Goal: Use online tool/utility: Utilize a website feature to perform a specific function

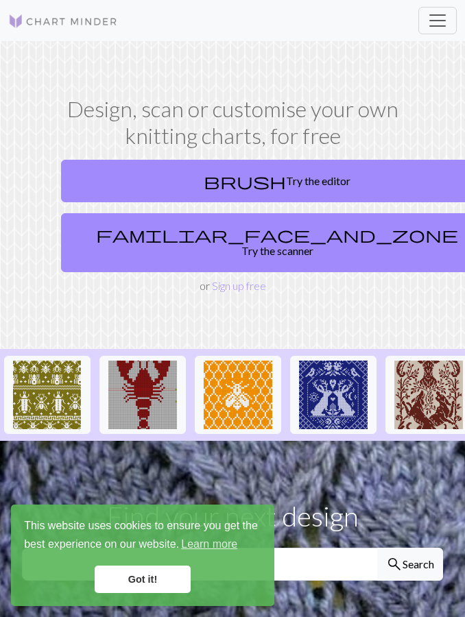
click at [318, 189] on link "brush Try the editor" at bounding box center [277, 181] width 432 height 43
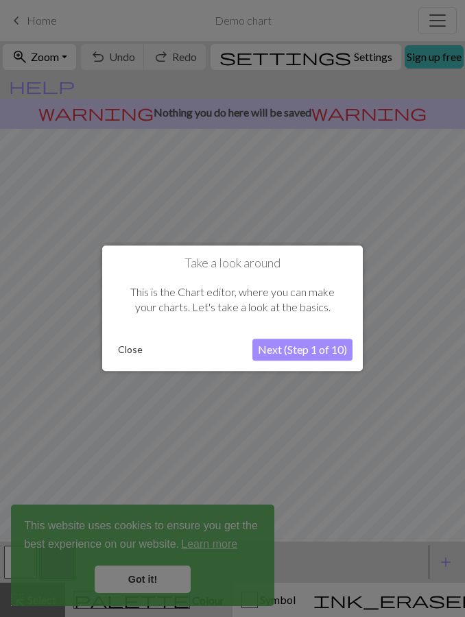
click at [127, 353] on button "Close" at bounding box center [130, 350] width 36 height 21
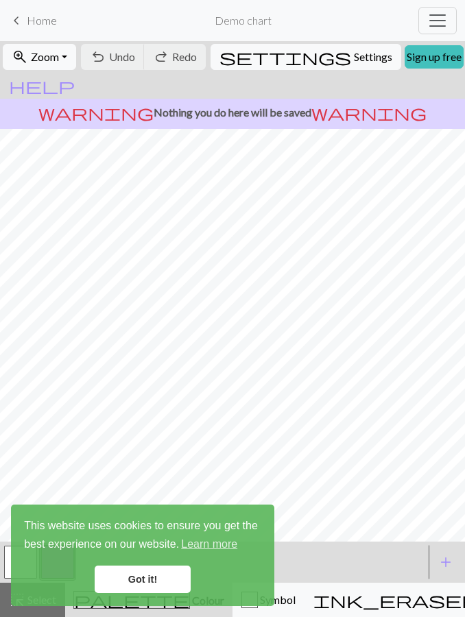
click at [354, 58] on span "Settings" at bounding box center [373, 57] width 38 height 16
select select "aran"
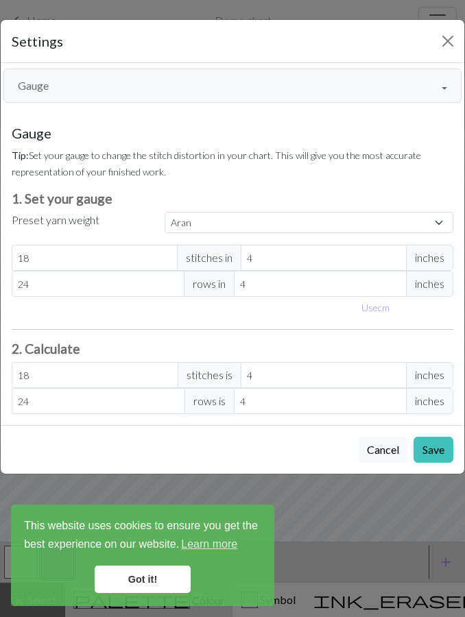
click at [216, 69] on button "Gauge" at bounding box center [232, 86] width 458 height 34
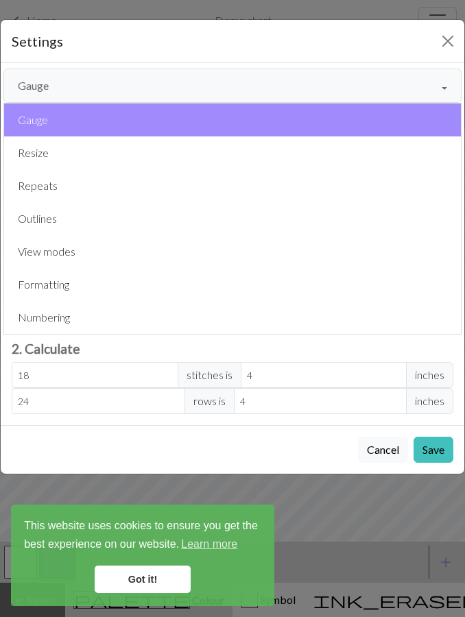
click at [156, 156] on button "Resize" at bounding box center [232, 152] width 457 height 33
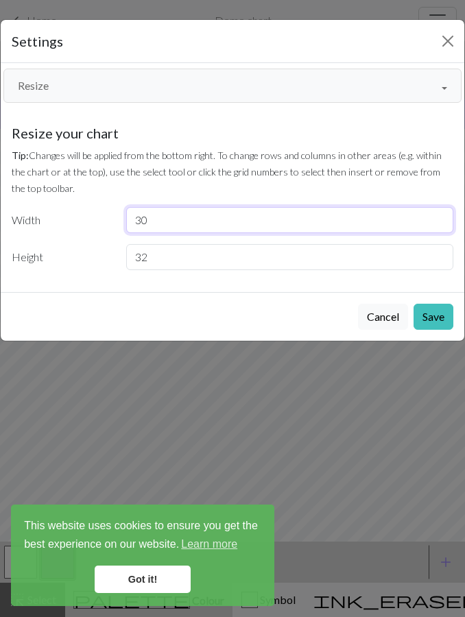
click at [272, 231] on input "30" at bounding box center [289, 220] width 327 height 26
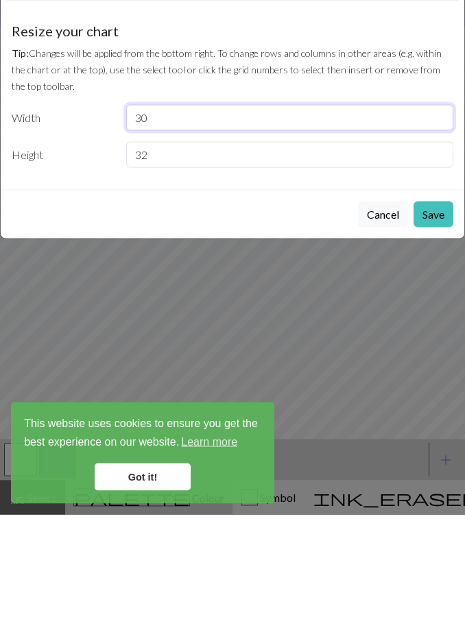
type input "3"
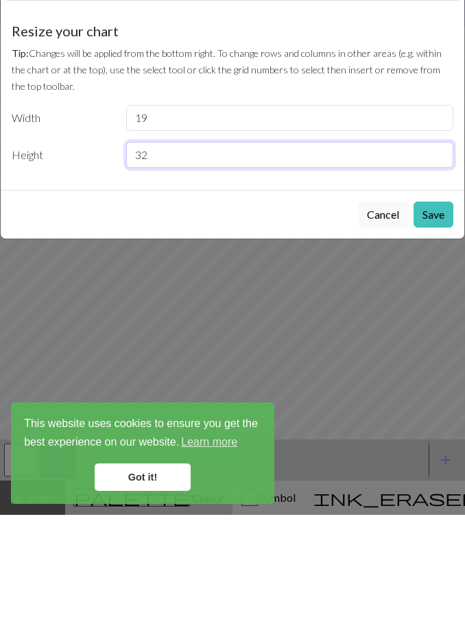
click at [224, 244] on input "32" at bounding box center [289, 257] width 327 height 26
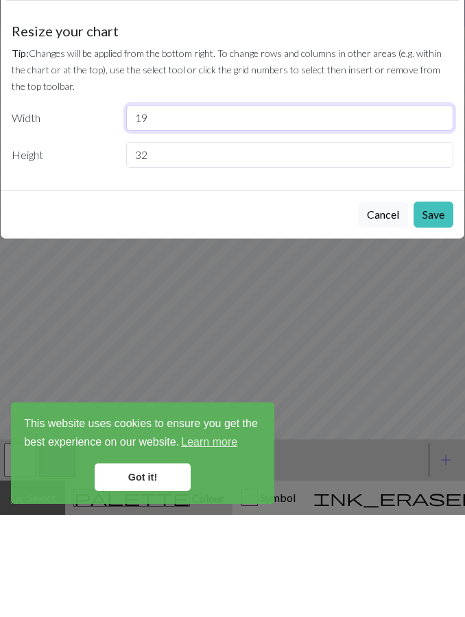
click at [259, 207] on input "19" at bounding box center [289, 220] width 327 height 26
type input "18"
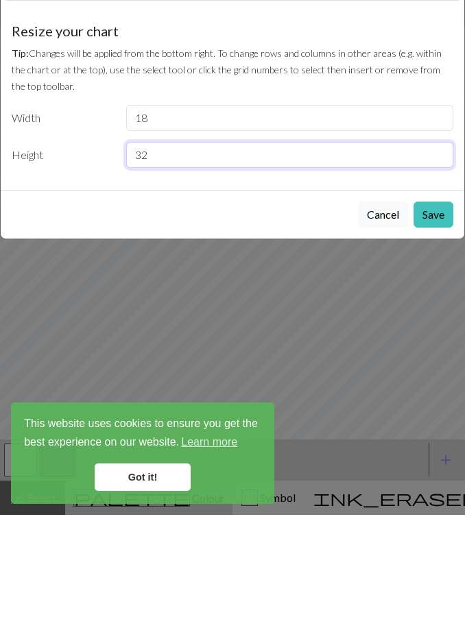
click at [215, 244] on input "32" at bounding box center [289, 257] width 327 height 26
click at [214, 244] on input "32" at bounding box center [289, 257] width 327 height 26
click at [215, 244] on input "32" at bounding box center [289, 257] width 327 height 26
type input "3"
type input "18"
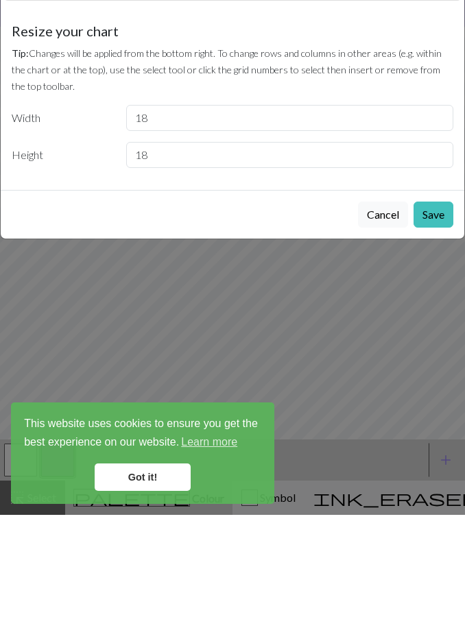
click at [426, 304] on button "Save" at bounding box center [434, 317] width 40 height 26
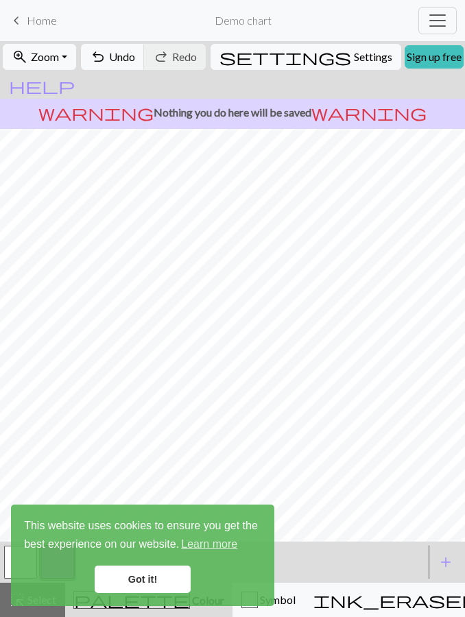
click at [169, 585] on link "Got it!" at bounding box center [143, 579] width 96 height 27
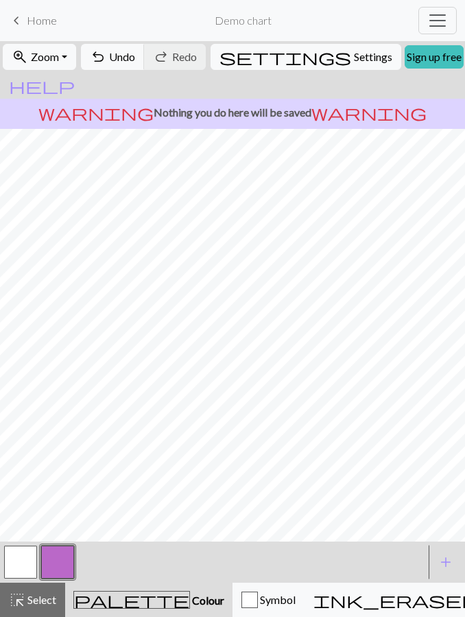
click at [16, 565] on button "button" at bounding box center [20, 562] width 33 height 33
click at [68, 558] on button "button" at bounding box center [57, 562] width 33 height 33
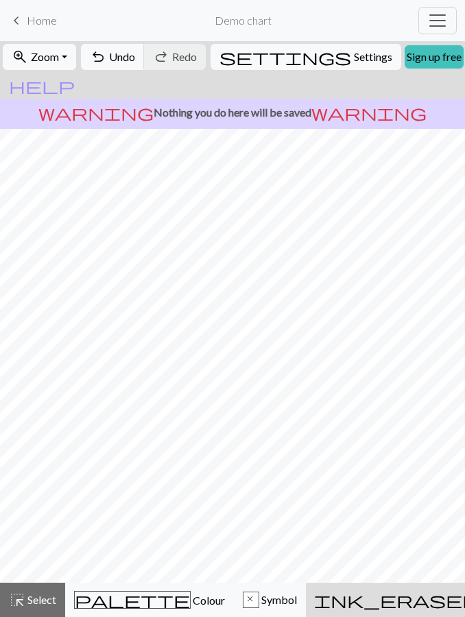
click at [191, 607] on span "Colour" at bounding box center [208, 600] width 34 height 13
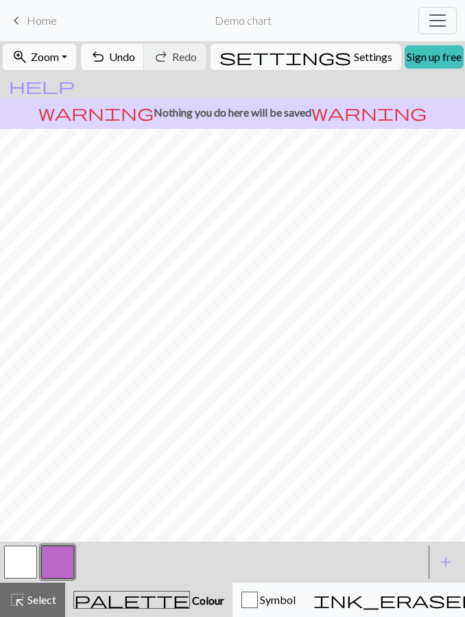
click at [62, 560] on button "button" at bounding box center [57, 562] width 33 height 33
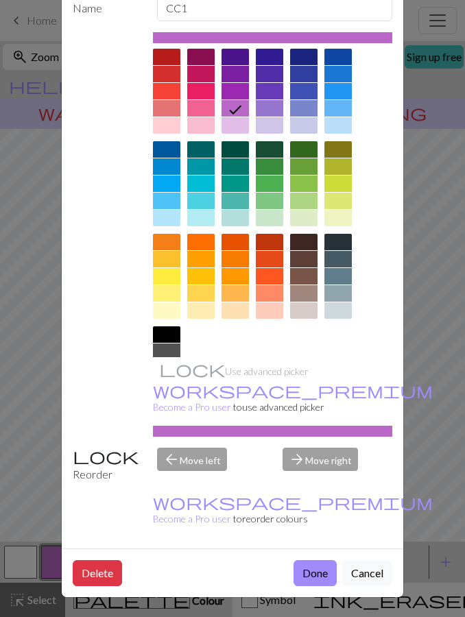
scroll to position [89, 0]
click at [82, 585] on button "Delete" at bounding box center [97, 573] width 49 height 26
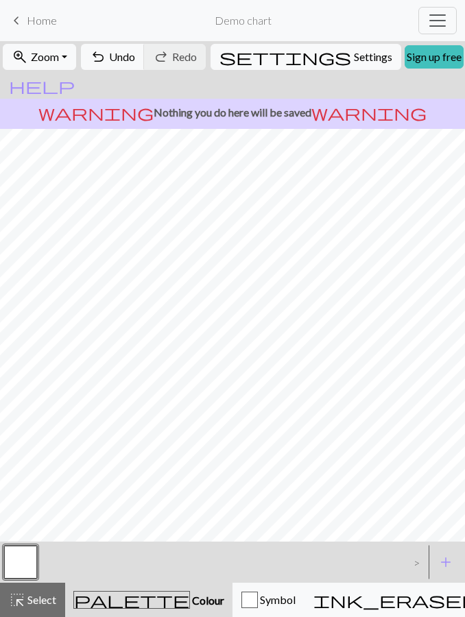
click at [354, 62] on span "Settings" at bounding box center [373, 57] width 38 height 16
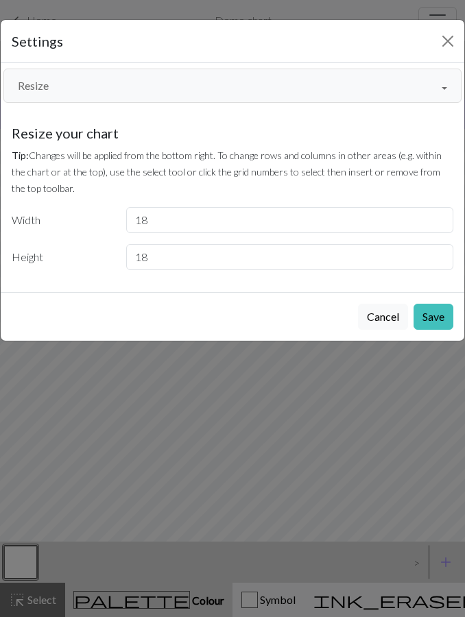
click at [435, 326] on button "Save" at bounding box center [434, 317] width 40 height 26
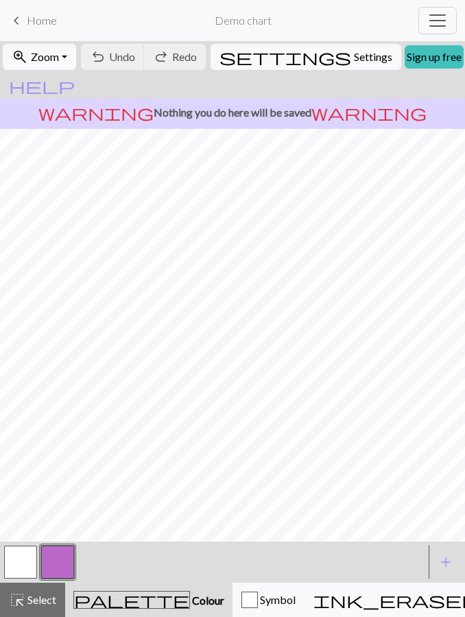
click at [354, 55] on span "Settings" at bounding box center [373, 57] width 38 height 16
select select "aran"
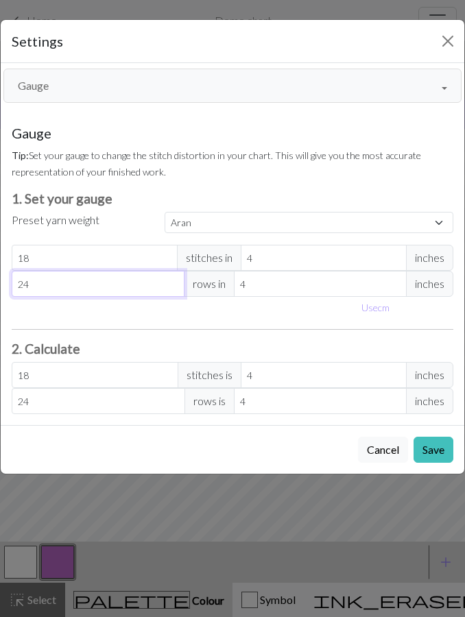
click at [123, 291] on input "24" at bounding box center [98, 284] width 173 height 26
type input "188"
type input "18"
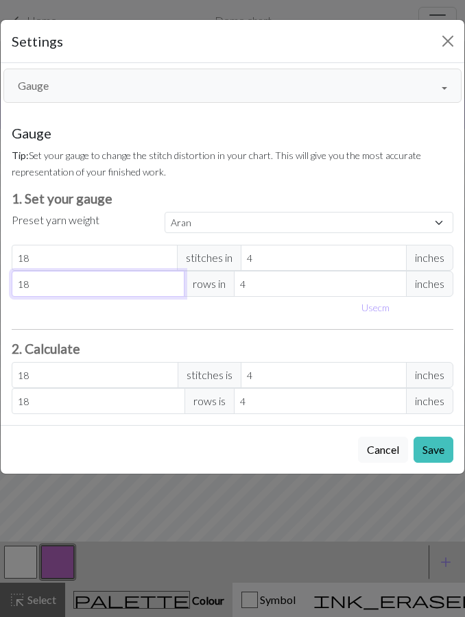
type input "18"
click at [66, 90] on button "Gauge" at bounding box center [232, 86] width 458 height 34
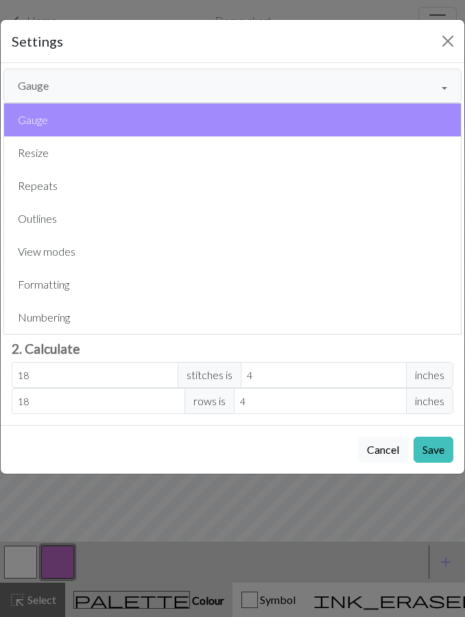
click at [71, 162] on button "Resize" at bounding box center [232, 152] width 457 height 33
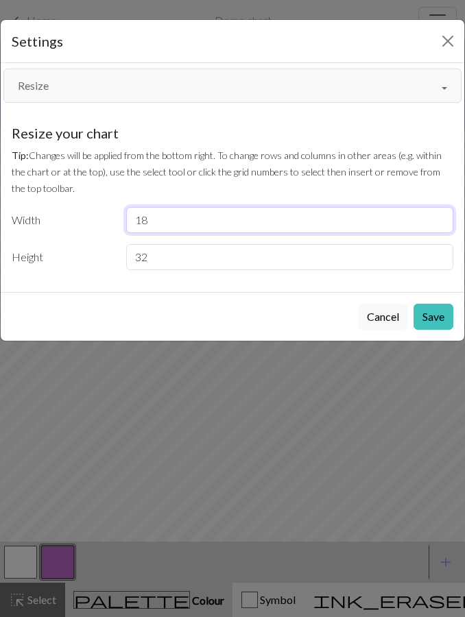
type input "18"
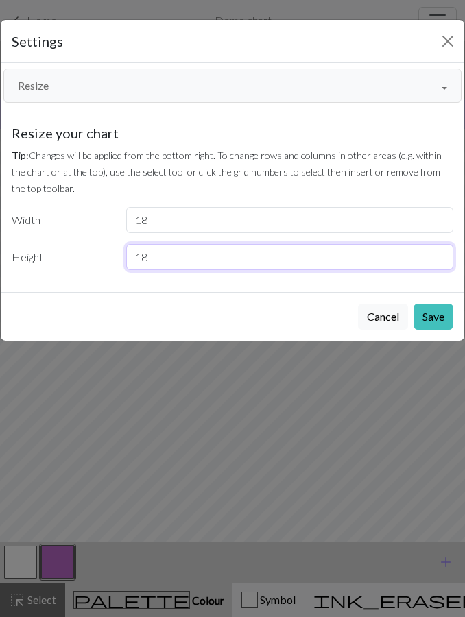
type input "18"
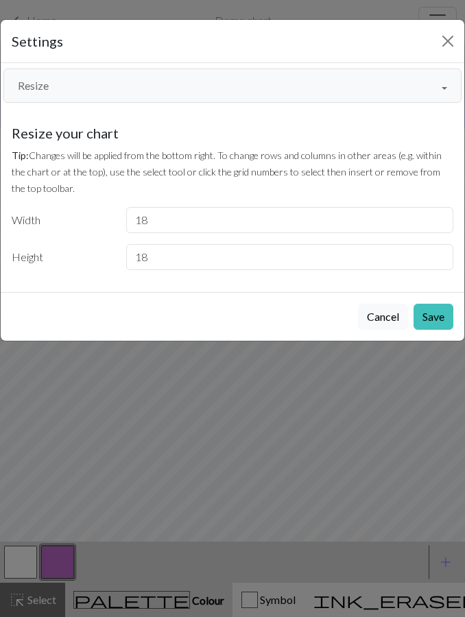
click at [429, 312] on button "Save" at bounding box center [434, 317] width 40 height 26
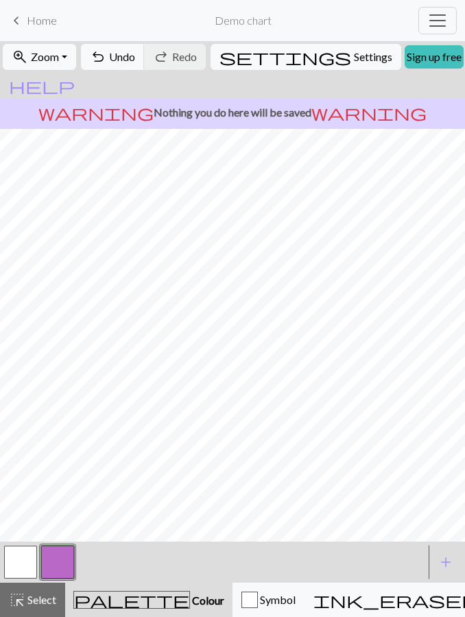
click at [73, 554] on button "button" at bounding box center [57, 562] width 33 height 33
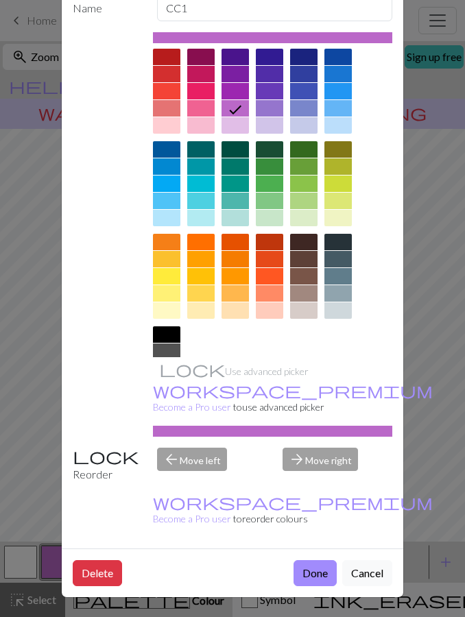
scroll to position [89, 0]
click at [106, 573] on button "Delete" at bounding box center [97, 573] width 49 height 26
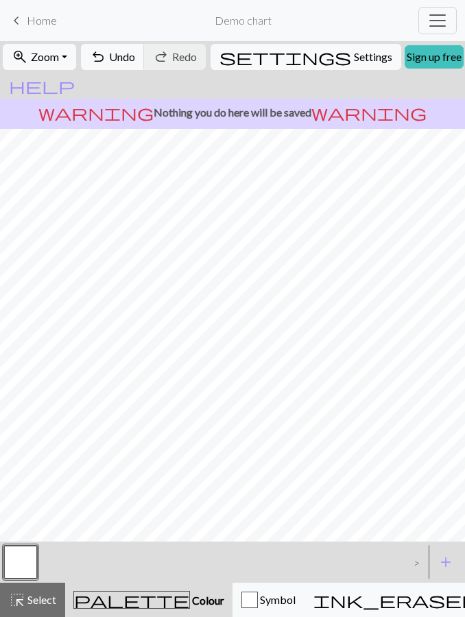
click at [19, 567] on button "button" at bounding box center [20, 562] width 33 height 33
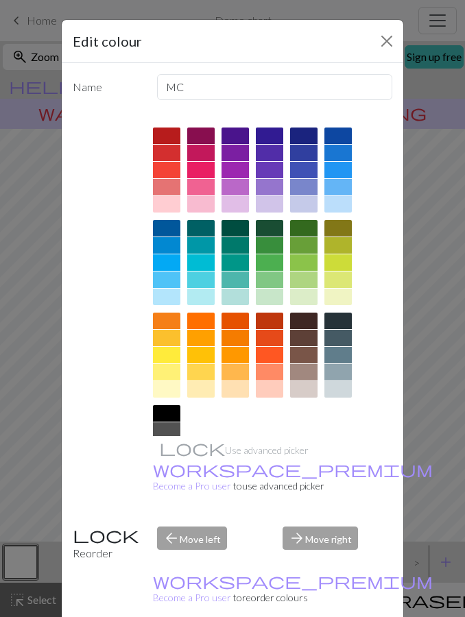
click at [34, 474] on div "Edit colour Name MC Use advanced picker workspace_premium Become a Pro user to …" at bounding box center [232, 308] width 465 height 617
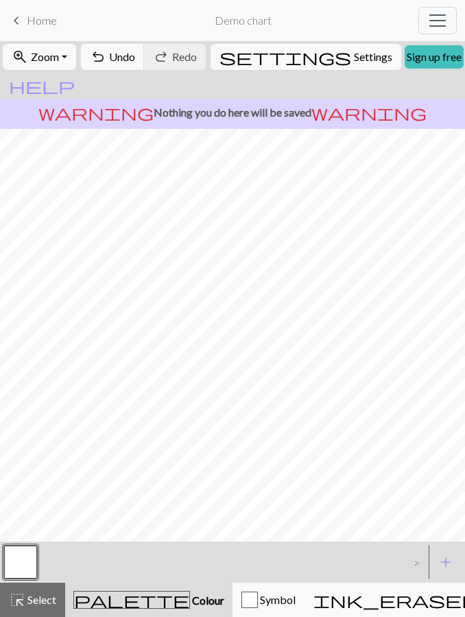
click at [190, 596] on span "Colour" at bounding box center [207, 600] width 34 height 13
click at [190, 602] on span "Colour" at bounding box center [207, 600] width 34 height 13
click at [23, 562] on button "button" at bounding box center [20, 562] width 33 height 33
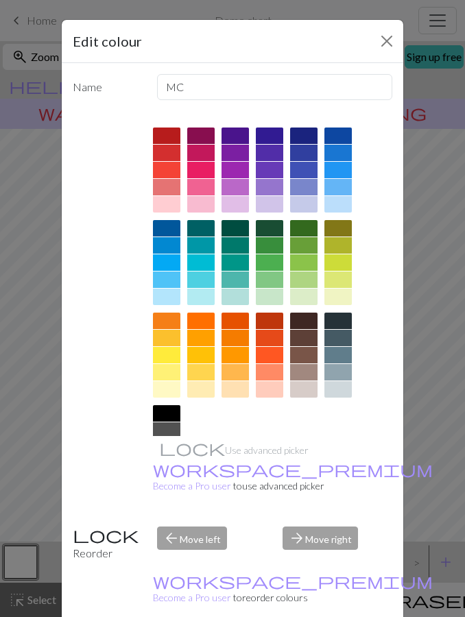
click at [346, 172] on div at bounding box center [337, 170] width 27 height 16
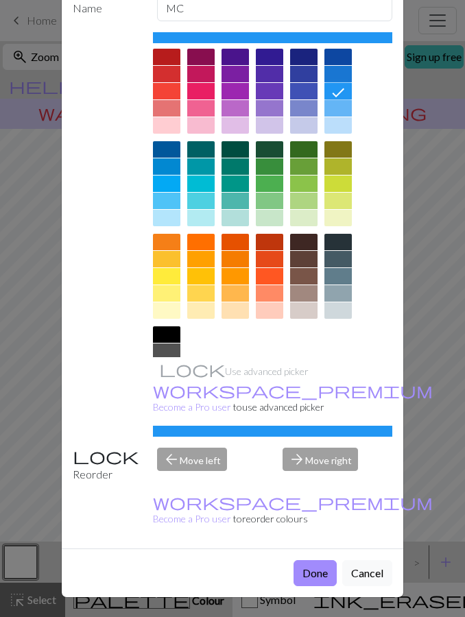
click at [318, 575] on button "Done" at bounding box center [315, 573] width 43 height 26
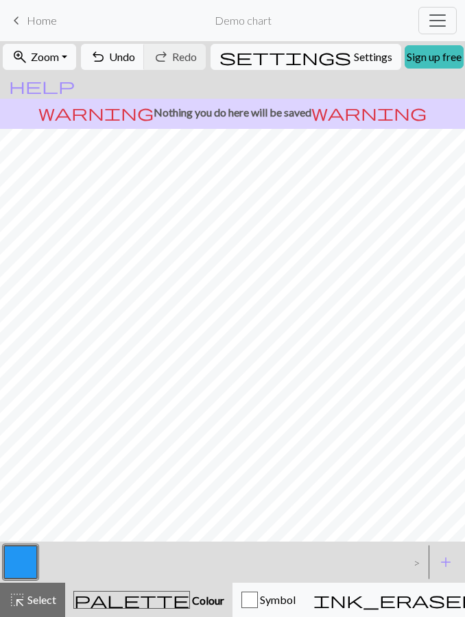
click at [135, 60] on span "Undo" at bounding box center [122, 56] width 26 height 13
click at [447, 566] on span "add" at bounding box center [446, 562] width 16 height 19
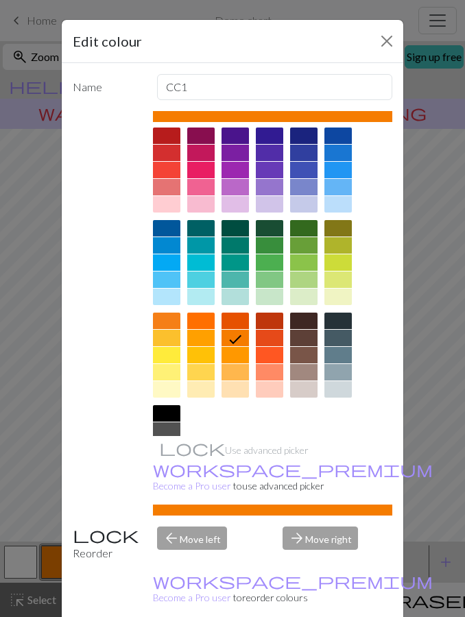
click at [174, 261] on div at bounding box center [166, 262] width 27 height 16
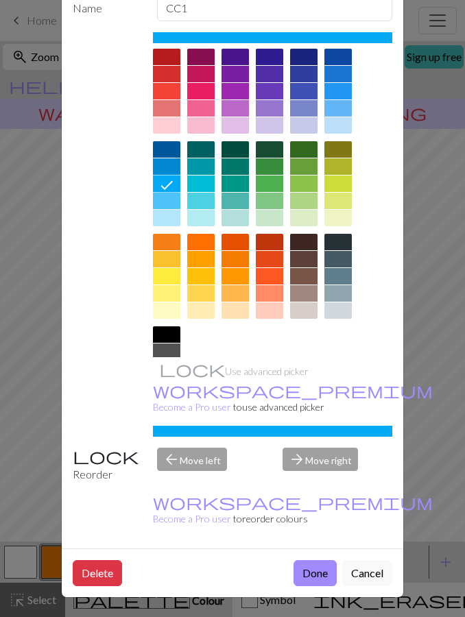
click at [318, 576] on button "Done" at bounding box center [315, 573] width 43 height 26
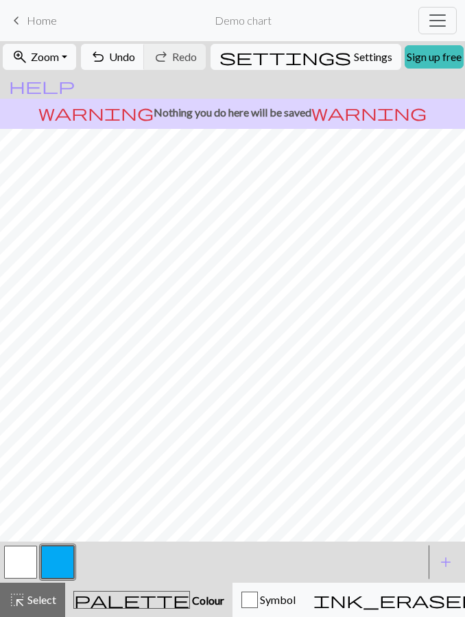
click at [145, 58] on button "undo Undo Undo" at bounding box center [113, 57] width 64 height 26
click at [145, 60] on button "undo Undo Undo" at bounding box center [113, 57] width 64 height 26
click at [206, 64] on button "redo Redo Redo" at bounding box center [175, 57] width 62 height 26
click at [145, 69] on button "undo Undo Undo" at bounding box center [113, 57] width 64 height 26
click at [135, 57] on span "Undo" at bounding box center [122, 56] width 26 height 13
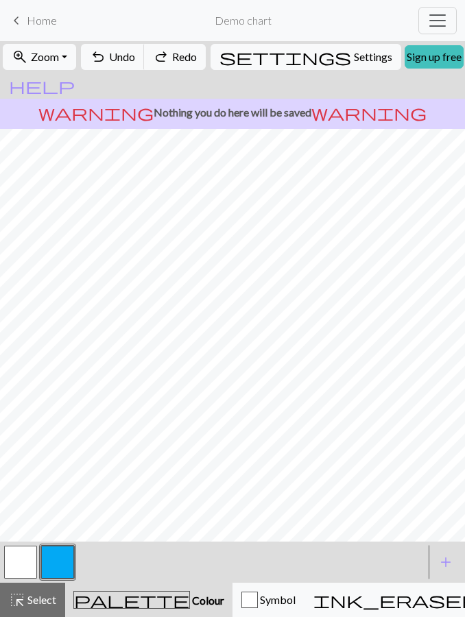
click at [135, 56] on span "Undo" at bounding box center [122, 56] width 26 height 13
click at [135, 58] on span "Undo" at bounding box center [122, 56] width 26 height 13
click at [135, 53] on span "Undo" at bounding box center [122, 56] width 26 height 13
click at [135, 60] on span "Undo" at bounding box center [122, 56] width 26 height 13
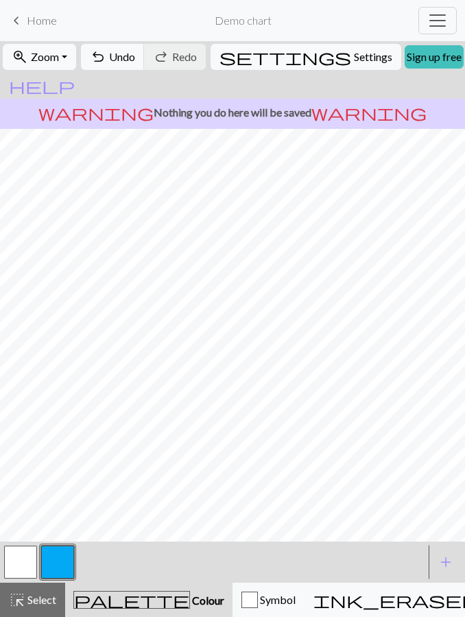
click at [135, 62] on span "Undo" at bounding box center [122, 56] width 26 height 13
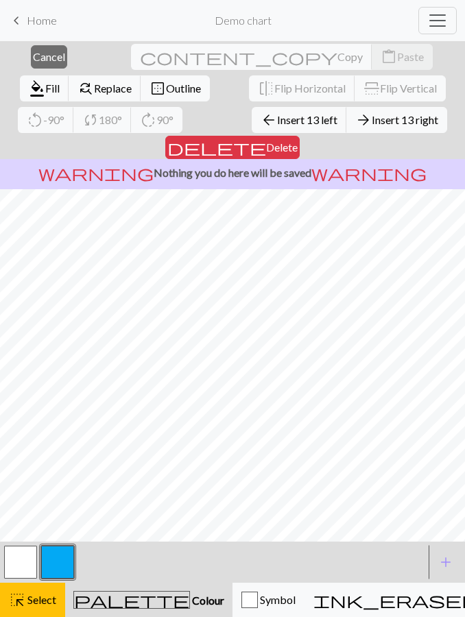
click at [27, 20] on span "Home" at bounding box center [42, 20] width 30 height 13
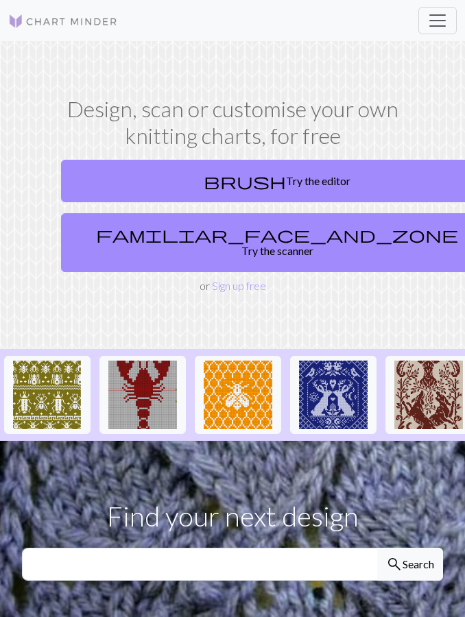
click at [328, 180] on link "brush Try the editor" at bounding box center [277, 181] width 432 height 43
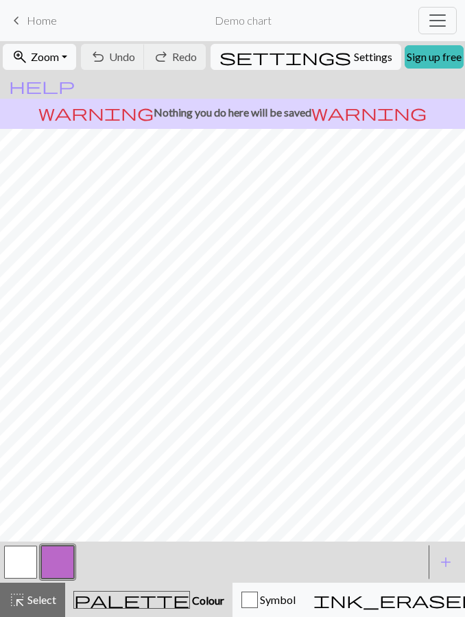
click at [354, 57] on span "Settings" at bounding box center [373, 57] width 38 height 16
select select "aran"
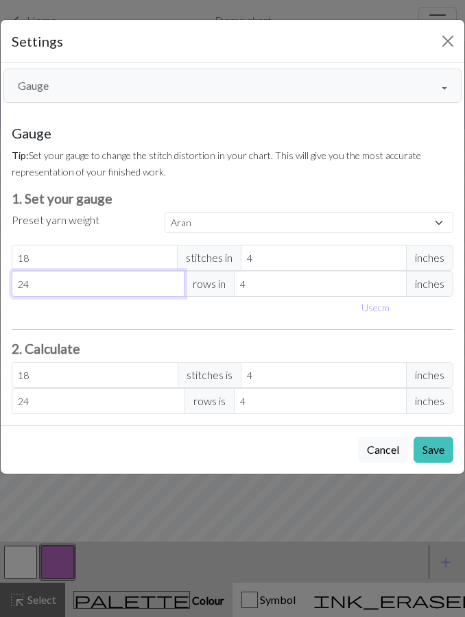
click at [115, 288] on input "24" at bounding box center [98, 284] width 173 height 26
click at [39, 281] on input "24" at bounding box center [98, 284] width 173 height 26
click at [38, 281] on input "24" at bounding box center [98, 284] width 173 height 26
type input "18"
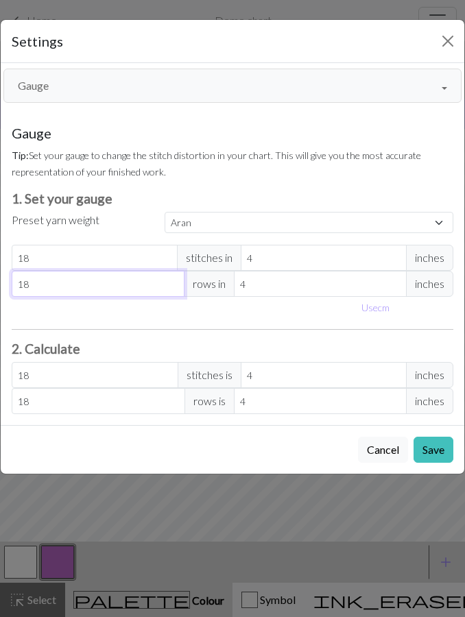
type input "18"
click at [104, 90] on button "Gauge" at bounding box center [232, 86] width 458 height 34
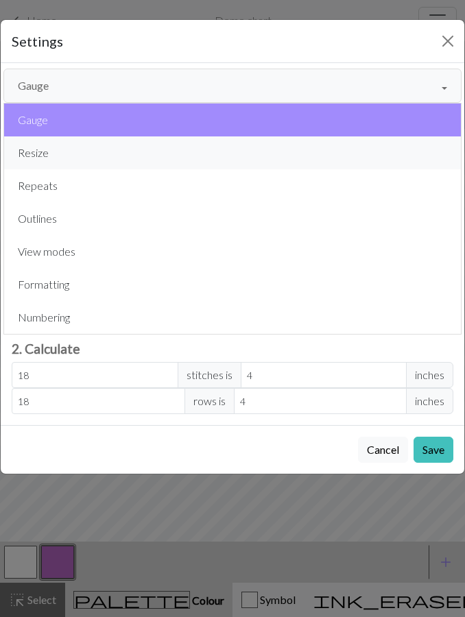
click at [92, 158] on button "Resize" at bounding box center [232, 152] width 457 height 33
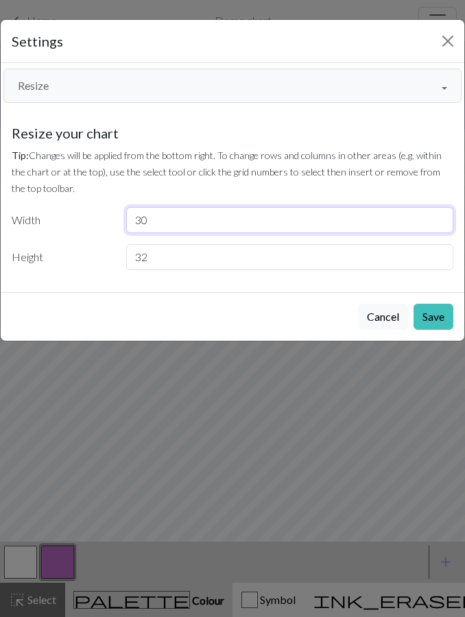
type input "8"
type input "18"
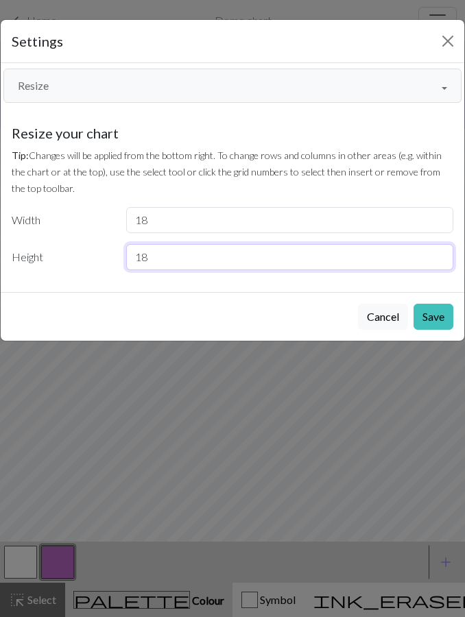
type input "18"
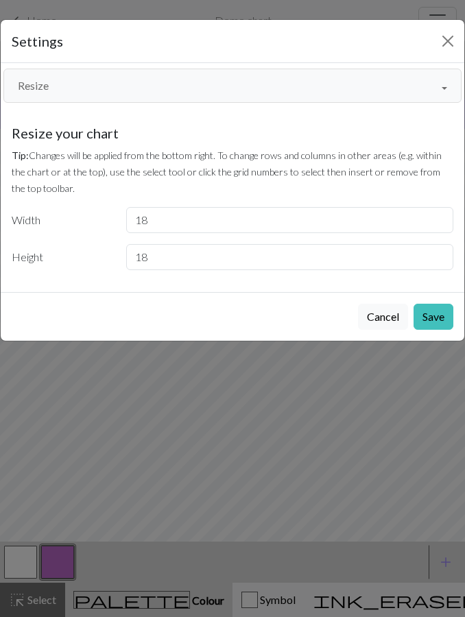
click at [439, 316] on button "Save" at bounding box center [434, 317] width 40 height 26
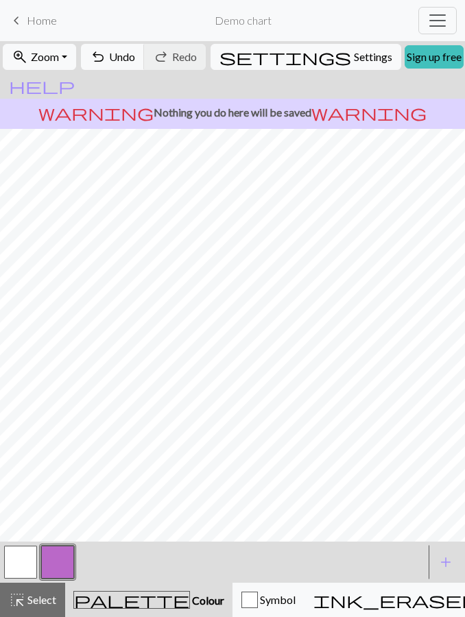
click at [54, 565] on button "button" at bounding box center [57, 562] width 33 height 33
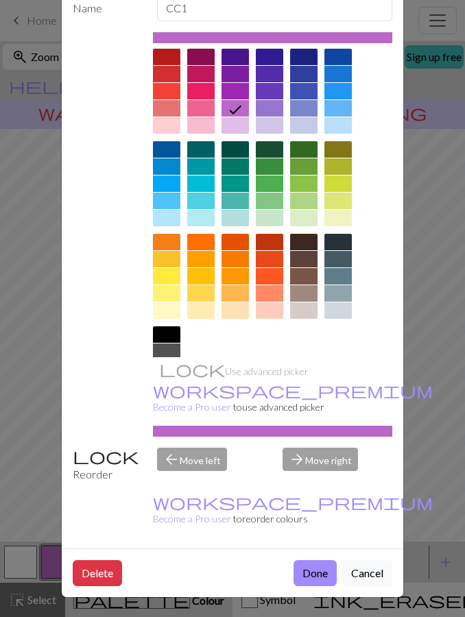
scroll to position [89, 0]
click at [95, 575] on button "Delete" at bounding box center [97, 573] width 49 height 26
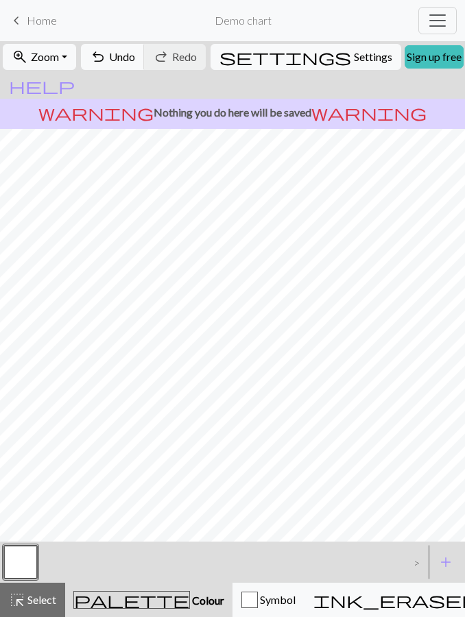
click at [457, 564] on button "add Add a colour" at bounding box center [446, 562] width 34 height 34
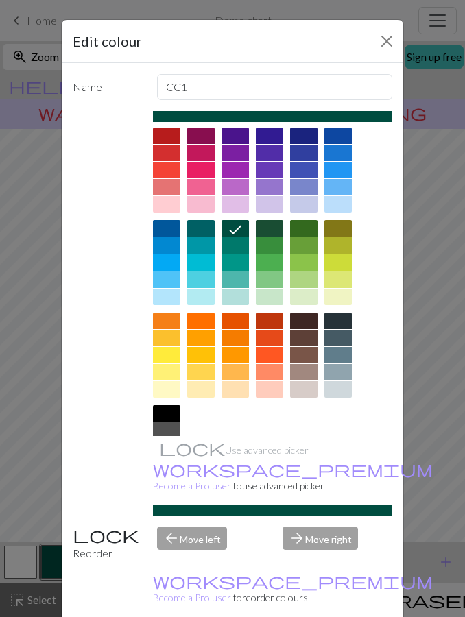
click at [173, 259] on div at bounding box center [166, 262] width 27 height 16
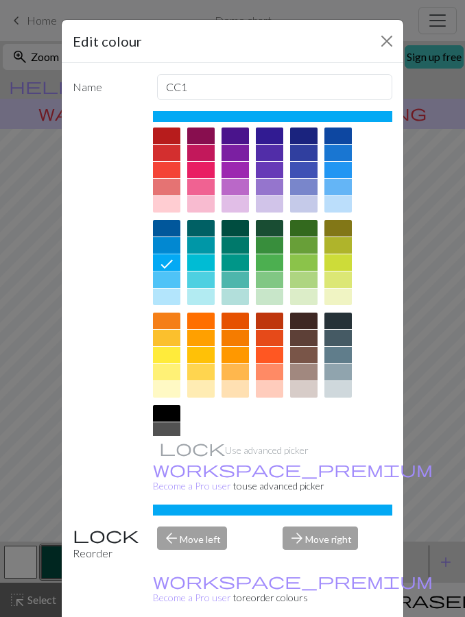
click at [38, 335] on div "Edit colour Name CC1 Use advanced picker workspace_premium Become a Pro user to…" at bounding box center [232, 308] width 465 height 617
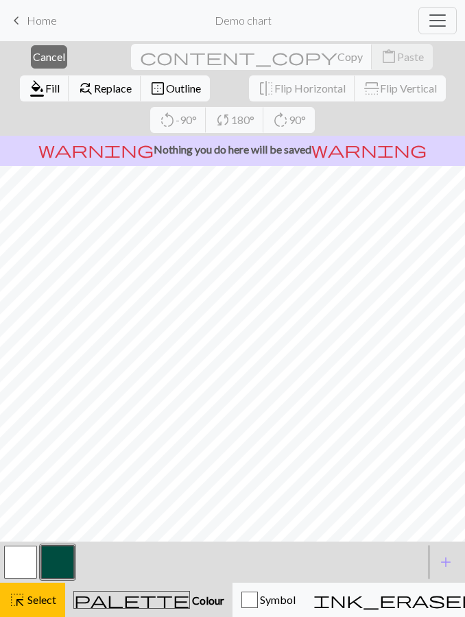
click at [42, 63] on span "Cancel" at bounding box center [49, 56] width 32 height 13
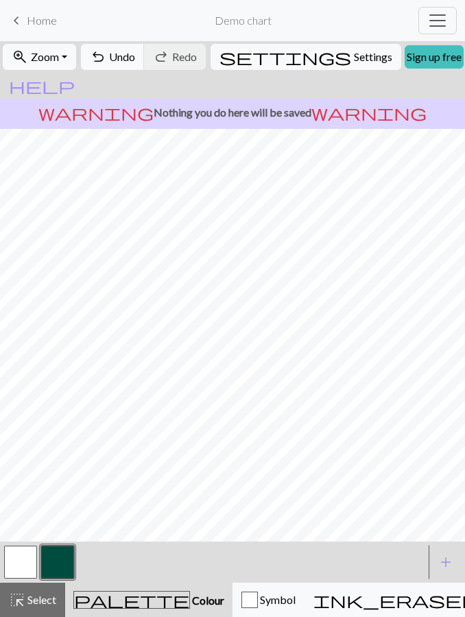
click at [58, 561] on button "button" at bounding box center [57, 562] width 33 height 33
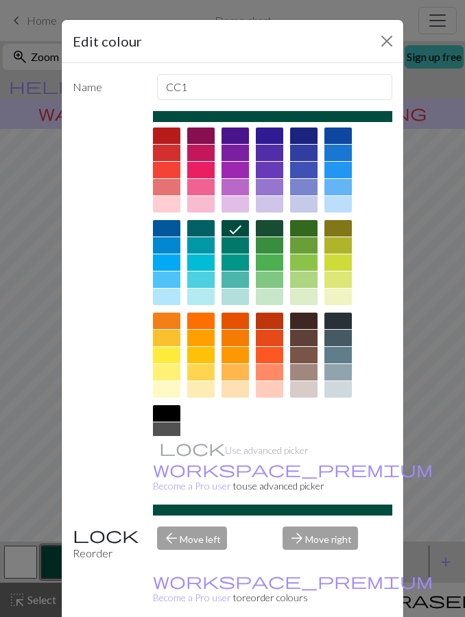
click at [174, 265] on div at bounding box center [166, 262] width 27 height 16
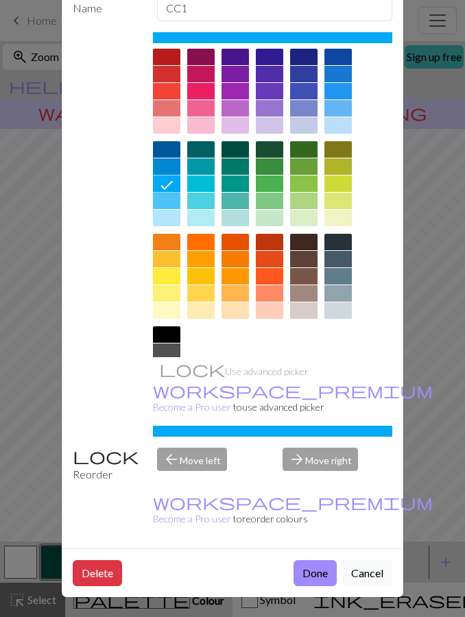
click at [319, 573] on button "Done" at bounding box center [315, 573] width 43 height 26
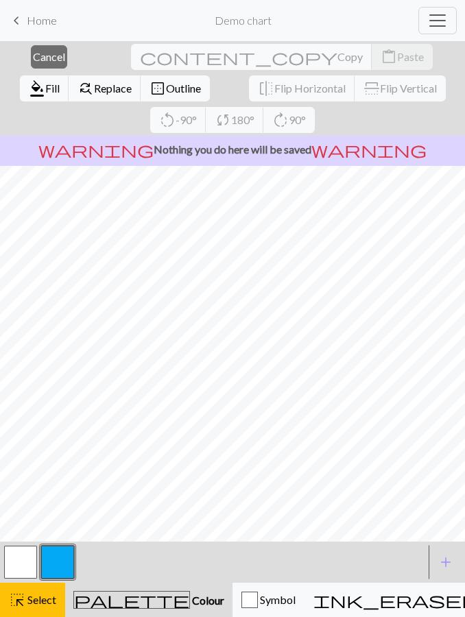
click at [43, 59] on span "Cancel" at bounding box center [49, 56] width 32 height 13
click at [39, 65] on button "close Cancel" at bounding box center [49, 56] width 36 height 23
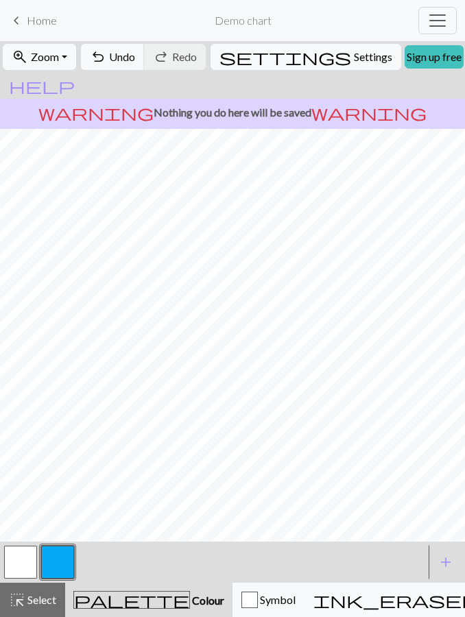
click at [69, 565] on button "button" at bounding box center [57, 562] width 33 height 33
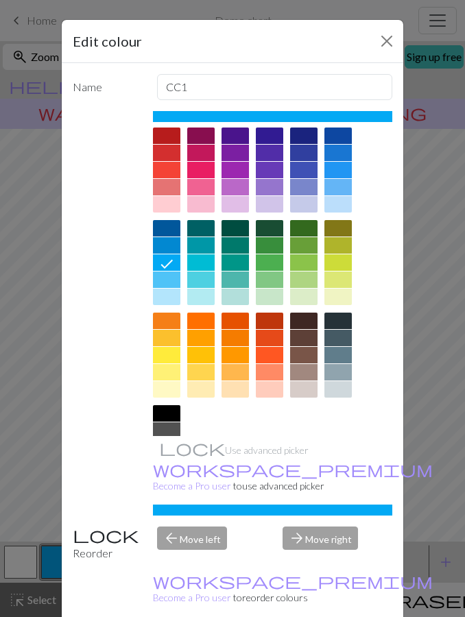
click at [51, 455] on div "Edit colour Name CC1 Use advanced picker workspace_premium Become a Pro user to…" at bounding box center [232, 308] width 465 height 617
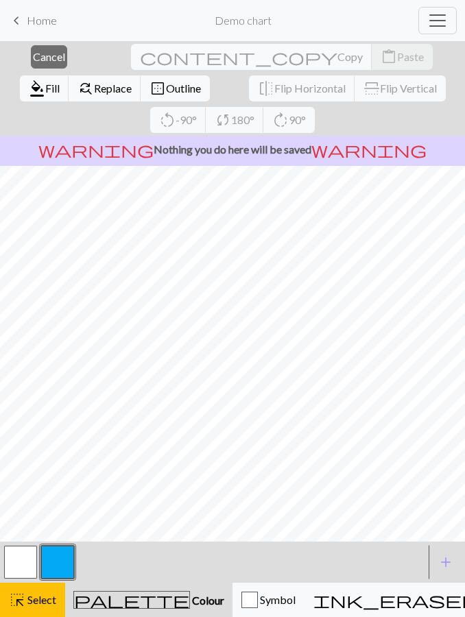
click at [190, 602] on span "Colour" at bounding box center [207, 600] width 34 height 13
click at [110, 586] on button "palette Colour Colour" at bounding box center [148, 600] width 167 height 34
click at [68, 557] on button "button" at bounding box center [57, 562] width 33 height 33
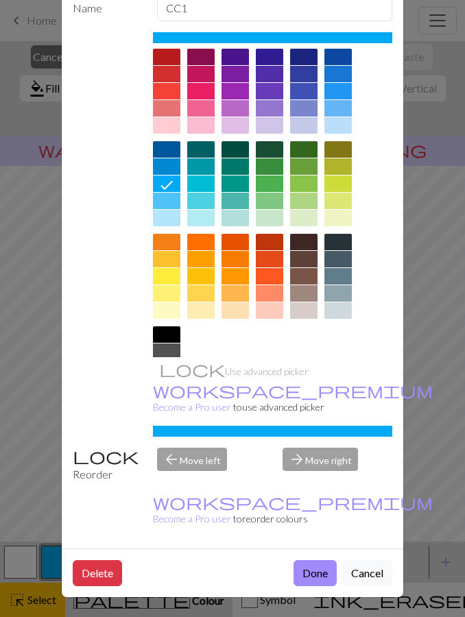
click at [318, 578] on button "Done" at bounding box center [315, 573] width 43 height 26
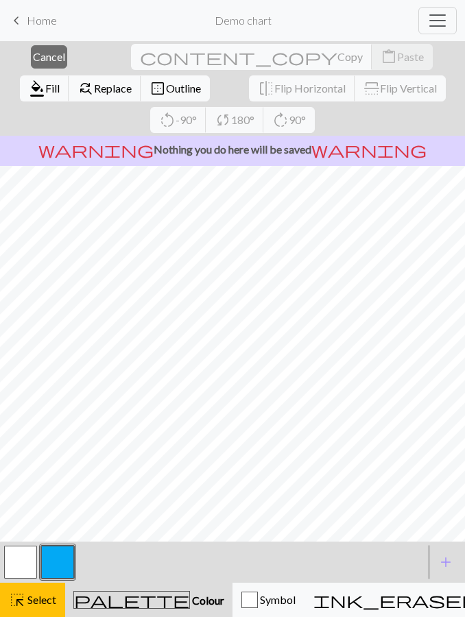
click at [49, 591] on button "highlight_alt Select Select" at bounding box center [32, 600] width 65 height 34
click at [31, 64] on button "close Cancel" at bounding box center [49, 56] width 36 height 23
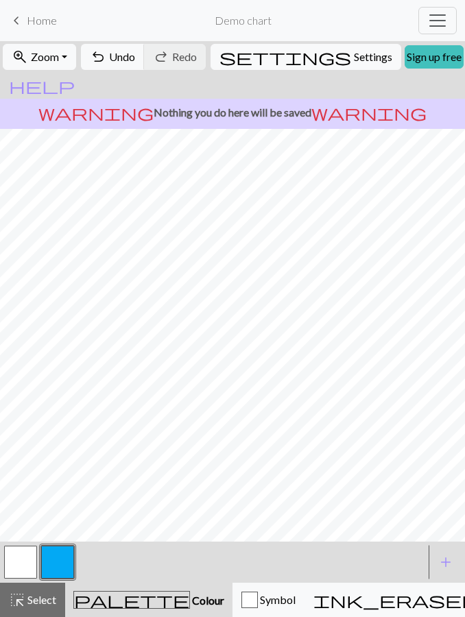
click at [28, 63] on span "zoom_in" at bounding box center [20, 56] width 16 height 19
click at [190, 597] on span "Colour" at bounding box center [207, 600] width 34 height 13
click at [135, 56] on span "Undo" at bounding box center [122, 56] width 26 height 13
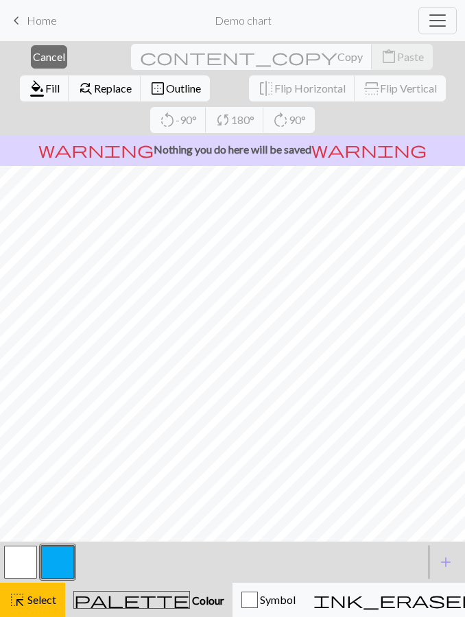
click at [40, 60] on span "Cancel" at bounding box center [49, 56] width 32 height 13
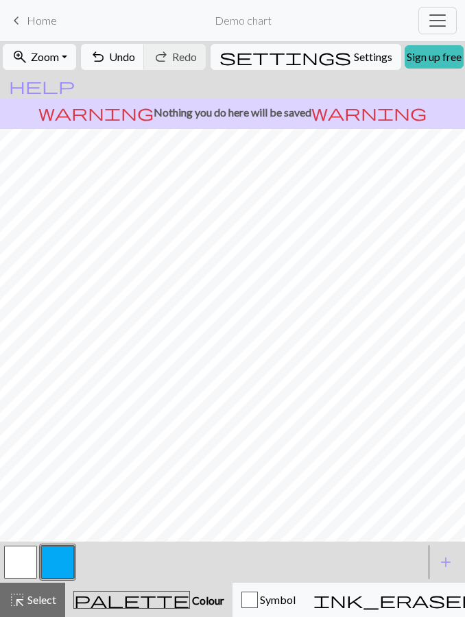
click at [135, 60] on span "Undo" at bounding box center [122, 56] width 26 height 13
click at [145, 64] on button "undo Undo Undo" at bounding box center [113, 57] width 64 height 26
click at [135, 53] on span "Undo" at bounding box center [122, 56] width 26 height 13
click at [140, 64] on button "undo Undo Undo" at bounding box center [113, 57] width 64 height 26
click at [135, 60] on span "Undo" at bounding box center [122, 56] width 26 height 13
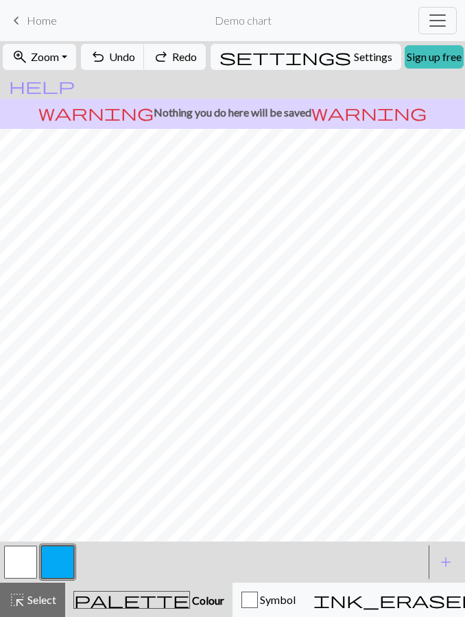
click at [135, 60] on span "Undo" at bounding box center [122, 56] width 26 height 13
click at [135, 61] on span "Undo" at bounding box center [122, 56] width 26 height 13
click at [135, 62] on span "Undo" at bounding box center [122, 56] width 26 height 13
click at [141, 64] on button "undo Undo Undo" at bounding box center [113, 57] width 64 height 26
click at [135, 62] on span "Undo" at bounding box center [122, 56] width 26 height 13
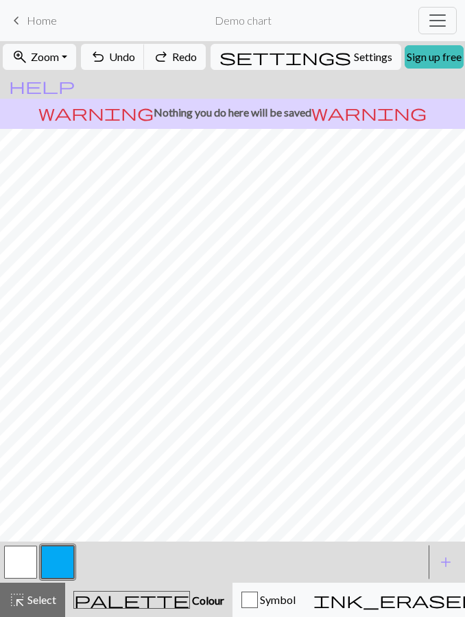
click at [135, 61] on span "Undo" at bounding box center [122, 56] width 26 height 13
click at [143, 64] on button "undo Undo Undo" at bounding box center [113, 57] width 64 height 26
click at [145, 47] on button "undo Undo Undo" at bounding box center [113, 57] width 64 height 26
click at [135, 61] on span "Undo" at bounding box center [122, 56] width 26 height 13
click at [44, 548] on button "button" at bounding box center [57, 562] width 33 height 33
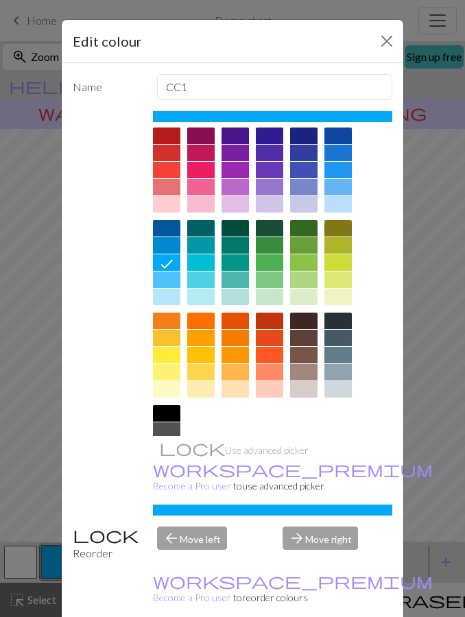
click at [48, 343] on div "Edit colour Name CC1 Use advanced picker workspace_premium Become a Pro user to…" at bounding box center [232, 308] width 465 height 617
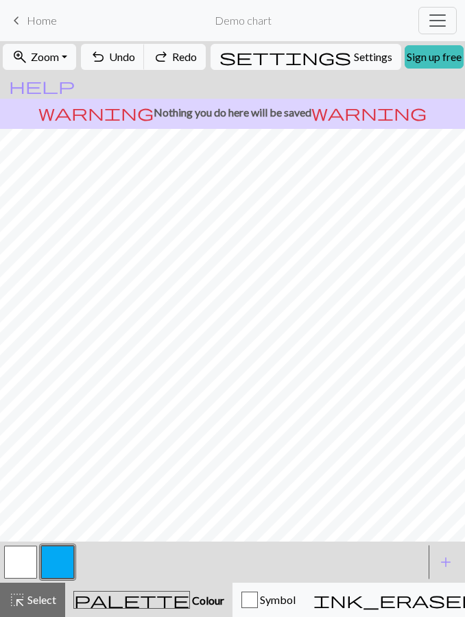
click at [24, 562] on button "button" at bounding box center [20, 562] width 33 height 33
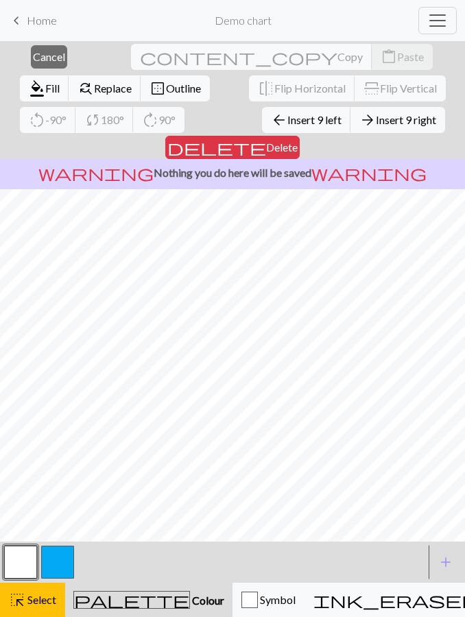
click at [36, 61] on span "Cancel" at bounding box center [49, 56] width 32 height 13
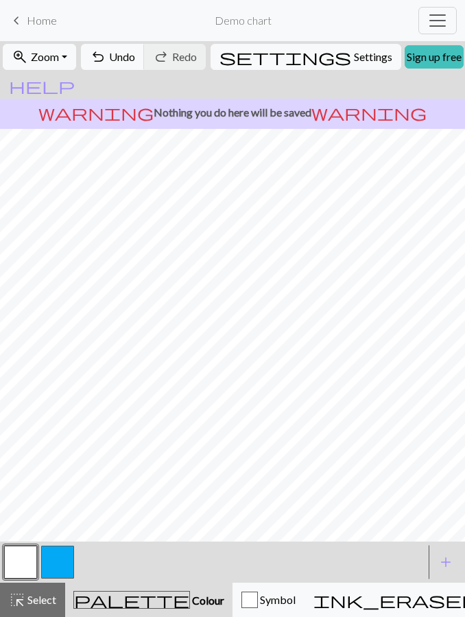
click at [61, 569] on button "button" at bounding box center [57, 562] width 33 height 33
click at [29, 559] on button "button" at bounding box center [20, 562] width 33 height 33
click at [53, 566] on button "button" at bounding box center [57, 562] width 33 height 33
click at [135, 56] on span "Undo" at bounding box center [122, 56] width 26 height 13
click at [143, 65] on button "undo Undo Undo" at bounding box center [113, 57] width 64 height 26
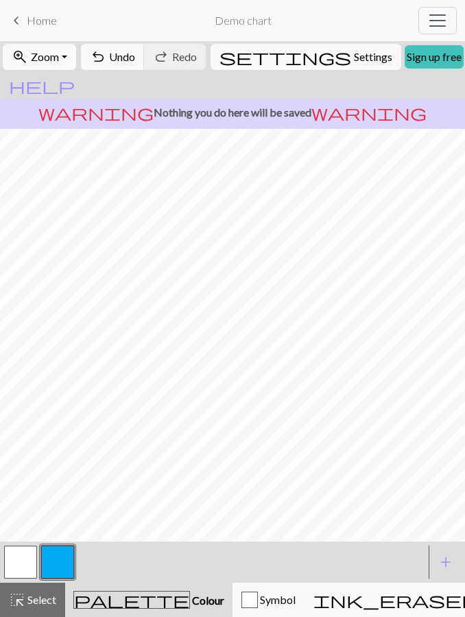
click at [145, 67] on button "undo Undo Undo" at bounding box center [113, 57] width 64 height 26
click at [135, 51] on span "Undo" at bounding box center [122, 56] width 26 height 13
click at [135, 55] on span "Undo" at bounding box center [122, 56] width 26 height 13
click at [202, 67] on button "redo Redo Redo" at bounding box center [175, 57] width 62 height 26
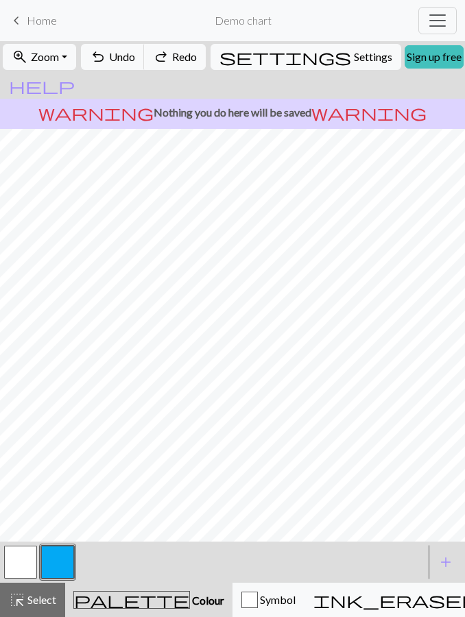
click at [135, 58] on span "Undo" at bounding box center [122, 56] width 26 height 13
click at [135, 59] on span "Undo" at bounding box center [122, 56] width 26 height 13
click at [21, 553] on button "button" at bounding box center [20, 562] width 33 height 33
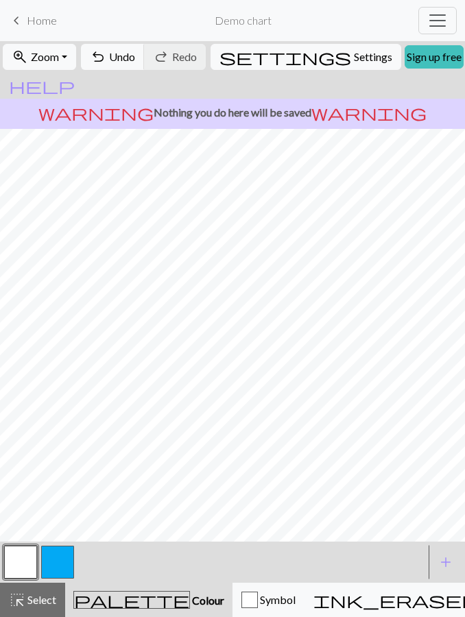
click at [59, 558] on button "button" at bounding box center [57, 562] width 33 height 33
click at [135, 59] on span "Undo" at bounding box center [122, 56] width 26 height 13
click at [135, 58] on span "Undo" at bounding box center [122, 56] width 26 height 13
click at [135, 59] on span "Undo" at bounding box center [122, 56] width 26 height 13
click at [135, 61] on span "Undo" at bounding box center [122, 56] width 26 height 13
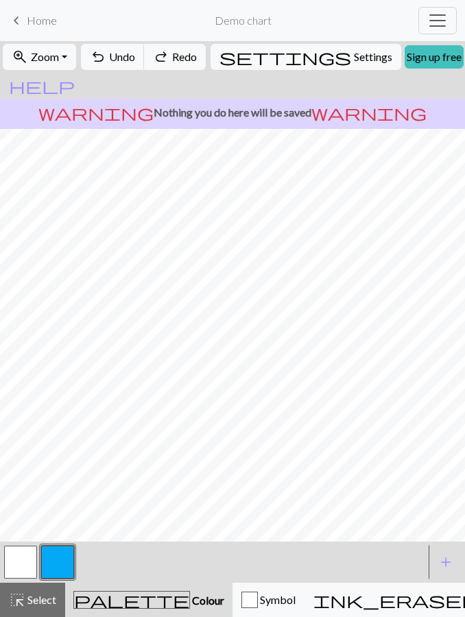
click at [135, 61] on span "Undo" at bounding box center [122, 56] width 26 height 13
click at [135, 62] on span "Undo" at bounding box center [122, 56] width 26 height 13
click at [138, 61] on button "undo Undo Undo" at bounding box center [113, 57] width 64 height 26
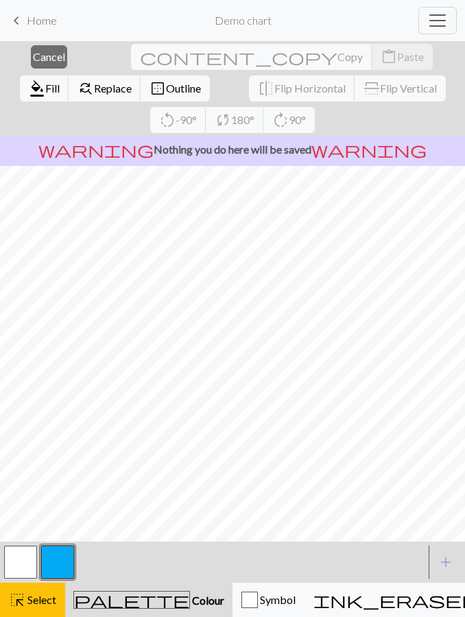
click at [33, 62] on span "Cancel" at bounding box center [49, 56] width 32 height 13
click at [48, 60] on span "Cancel" at bounding box center [49, 56] width 32 height 13
